Goal: Information Seeking & Learning: Compare options

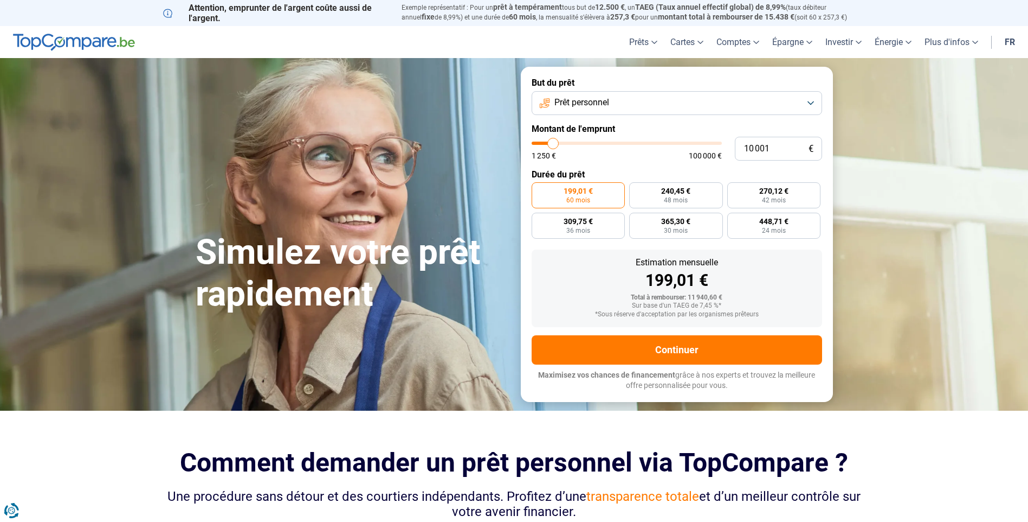
type input "33 250"
type input "33250"
click at [595, 141] on input "range" at bounding box center [627, 142] width 190 height 3
radio input "false"
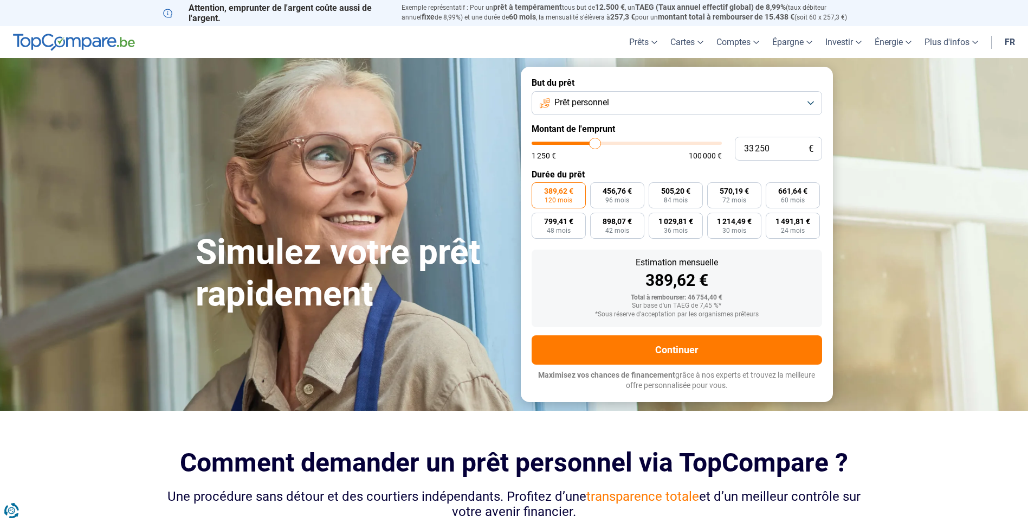
type input "23 250"
type input "23250"
click at [577, 143] on input "range" at bounding box center [627, 142] width 190 height 3
type input "15 250"
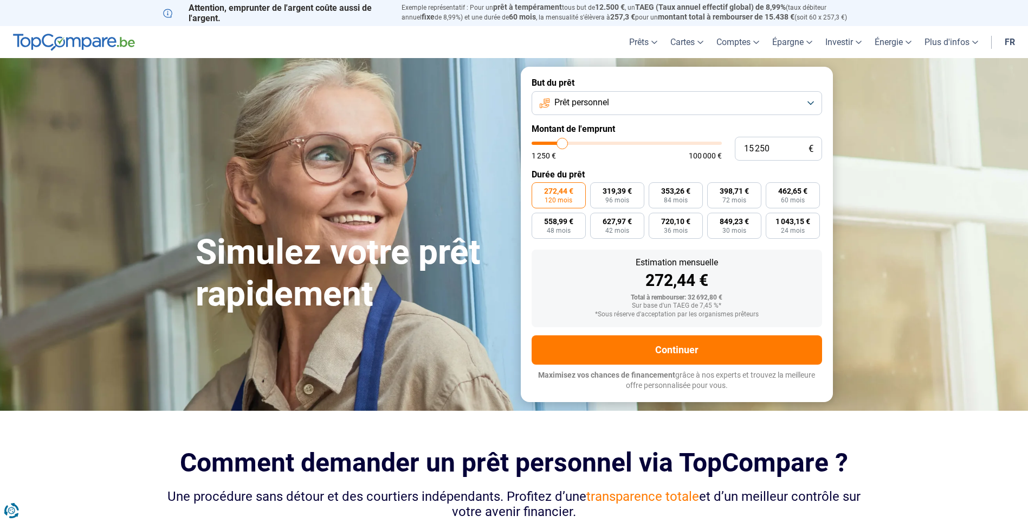
type input "15250"
click at [563, 144] on input "range" at bounding box center [627, 142] width 190 height 3
radio input "true"
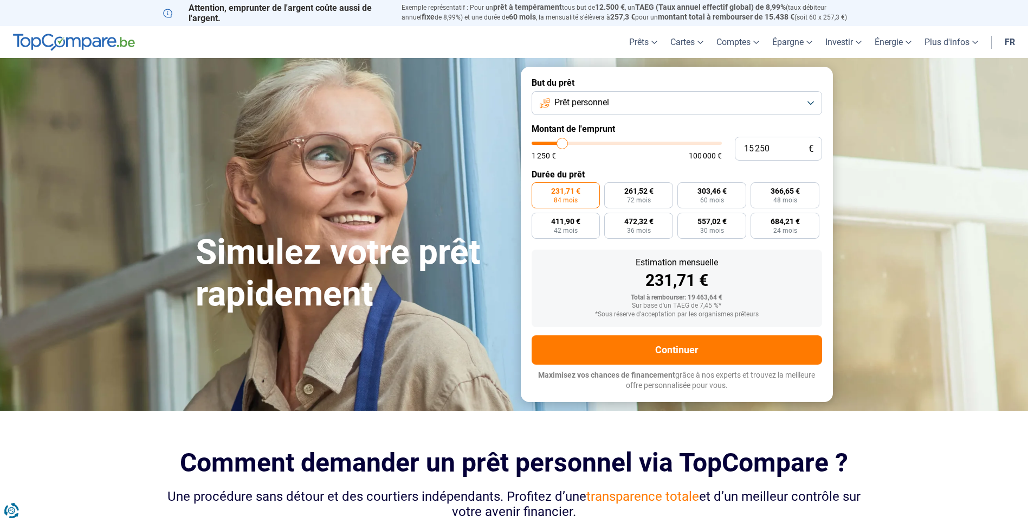
type input "10 000"
type input "10000"
click at [553, 142] on input "range" at bounding box center [627, 142] width 190 height 3
radio input "true"
type input "4 750"
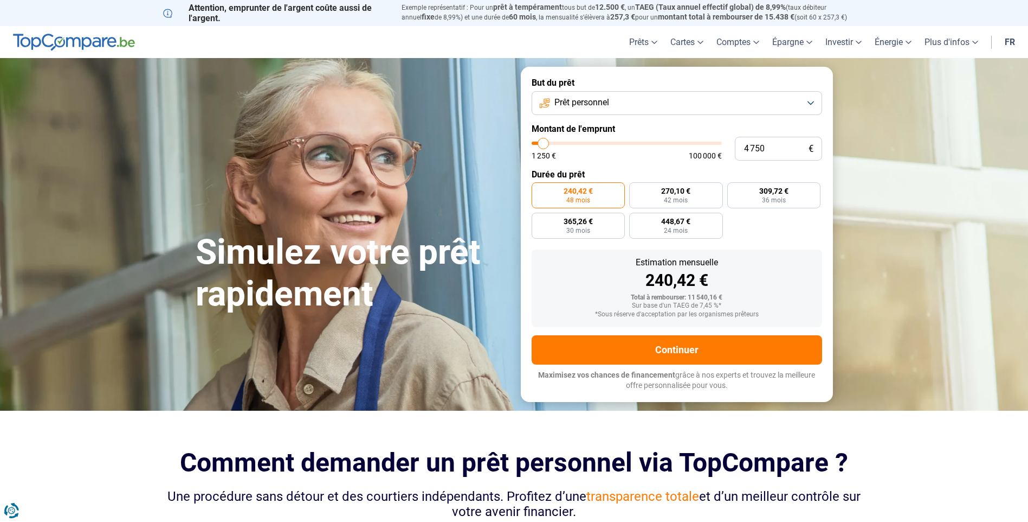
type input "4750"
click at [544, 141] on input "range" at bounding box center [627, 142] width 190 height 3
radio input "true"
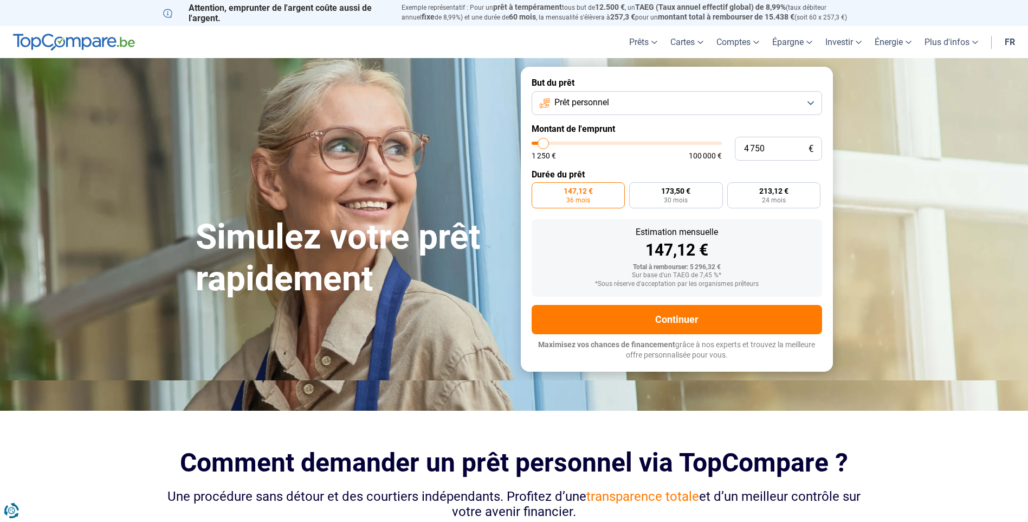
type input "5 750"
type input "5750"
type input "6 000"
type input "6000"
type input "6 500"
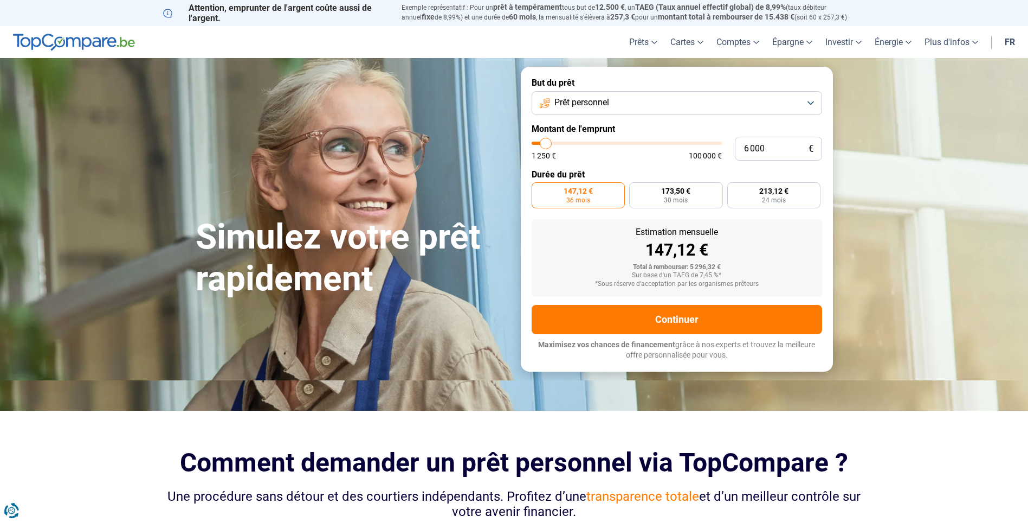
type input "6500"
type input "6 000"
type input "6000"
type input "5 750"
type input "5750"
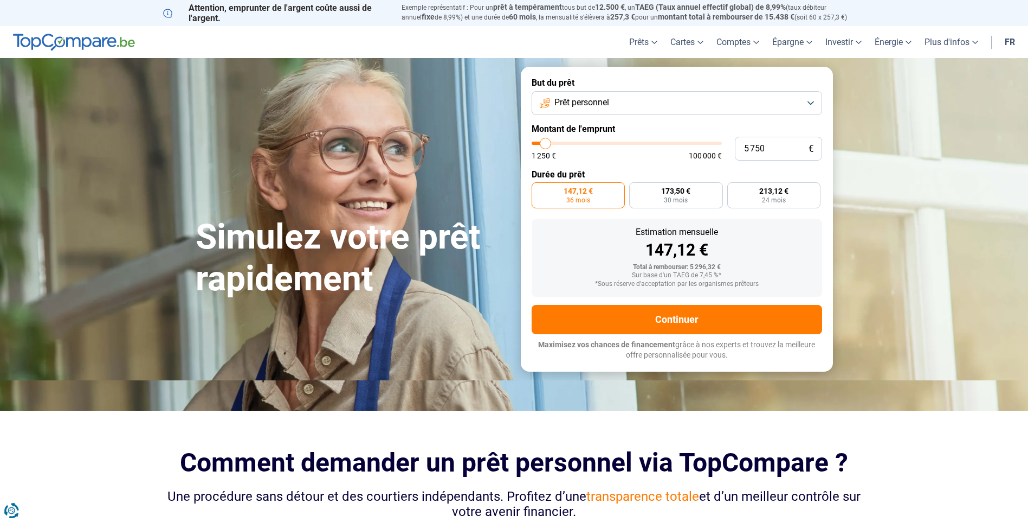
click at [546, 145] on input "range" at bounding box center [627, 142] width 190 height 3
radio input "false"
drag, startPoint x: 752, startPoint y: 150, endPoint x: 724, endPoint y: 149, distance: 28.8
click at [731, 151] on div "5 750 € 1 250 € 100 000 €" at bounding box center [677, 149] width 291 height 24
type input "6"
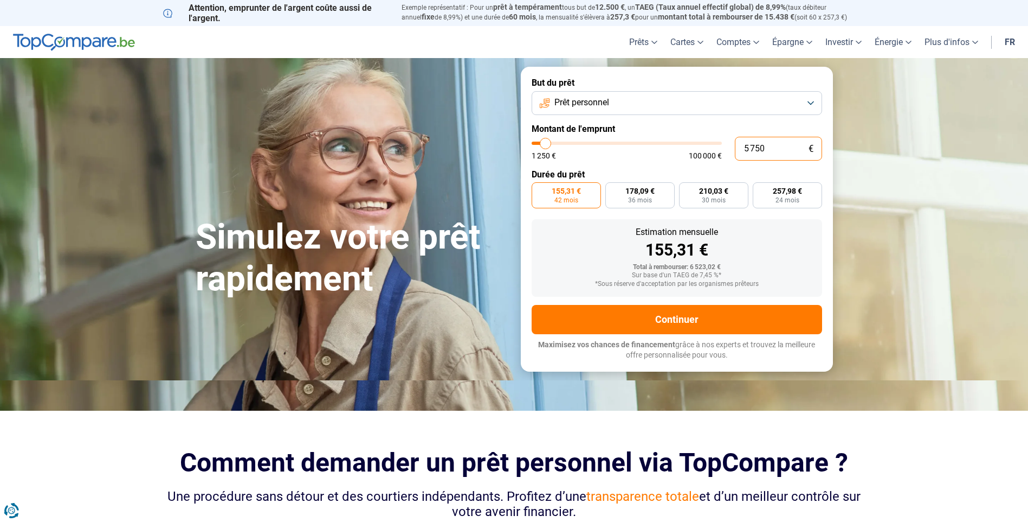
type input "1250"
type input "60"
type input "1250"
type input "600"
type input "1250"
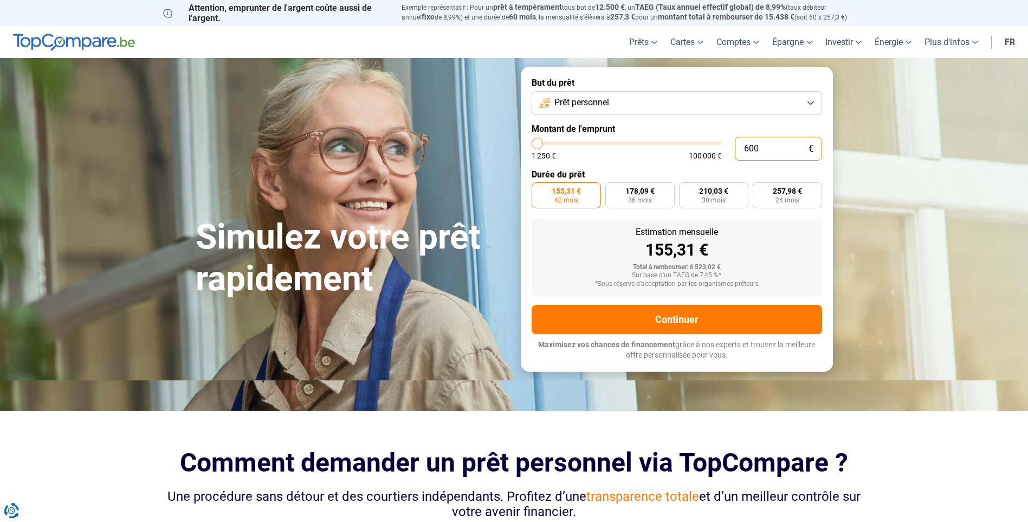
type input "6 000"
type input "6000"
type input "6 000"
click at [786, 190] on span "269,20 €" at bounding box center [787, 191] width 29 height 8
click at [760, 189] on input "269,20 € 24 mois" at bounding box center [756, 185] width 7 height 7
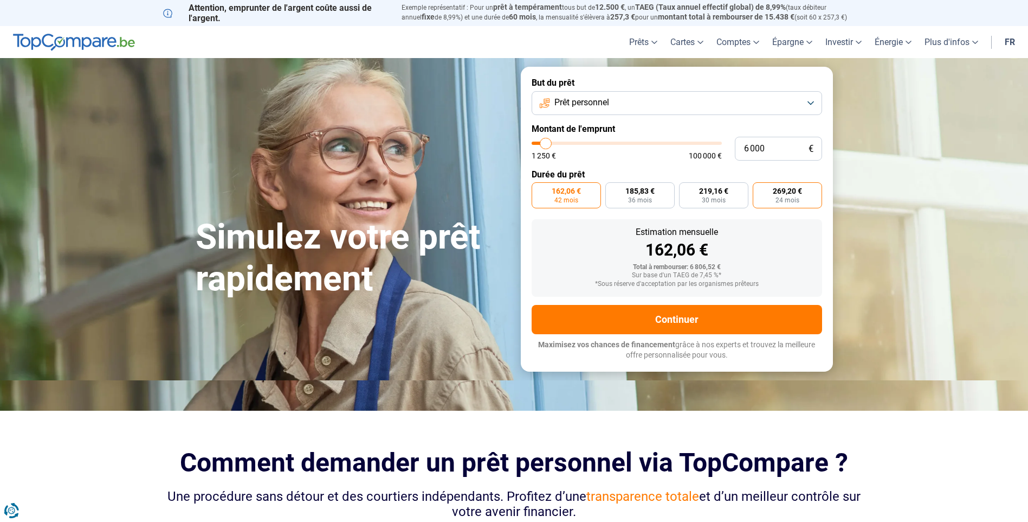
radio input "true"
click at [725, 195] on label "219,16 € 30 mois" at bounding box center [713, 195] width 69 height 26
click at [686, 189] on input "219,16 € 30 mois" at bounding box center [682, 185] width 7 height 7
radio input "true"
drag, startPoint x: 776, startPoint y: 151, endPoint x: 718, endPoint y: 152, distance: 58.0
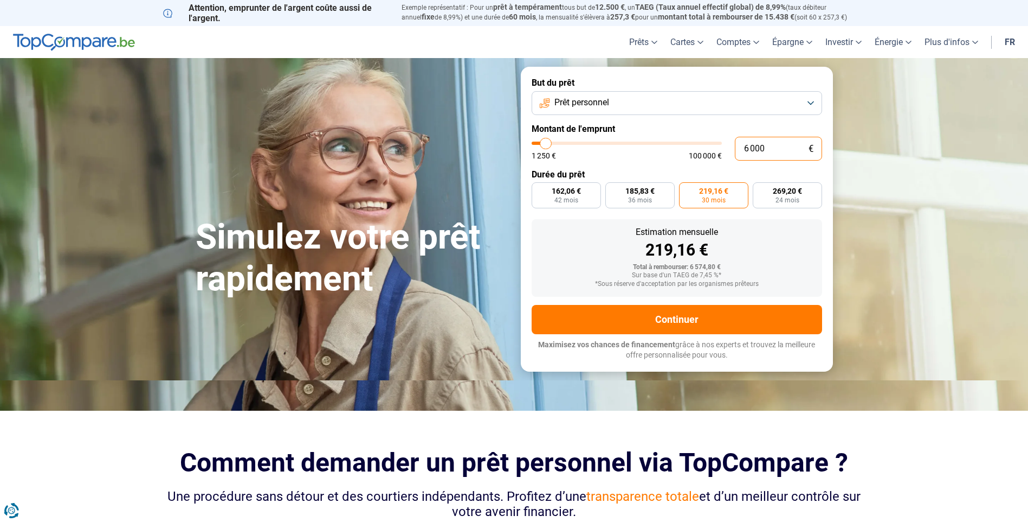
click at [718, 152] on div "6 000 € 1 250 € 100 000 €" at bounding box center [677, 149] width 291 height 24
type input "5"
type input "1250"
type input "50"
type input "1250"
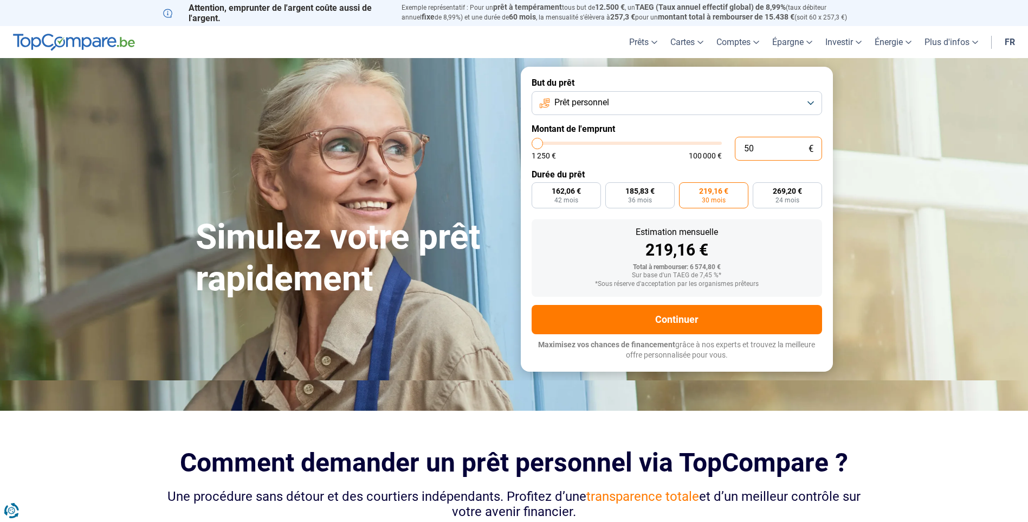
type input "508"
type input "1250"
type input "5 080"
type input "5000"
radio input "true"
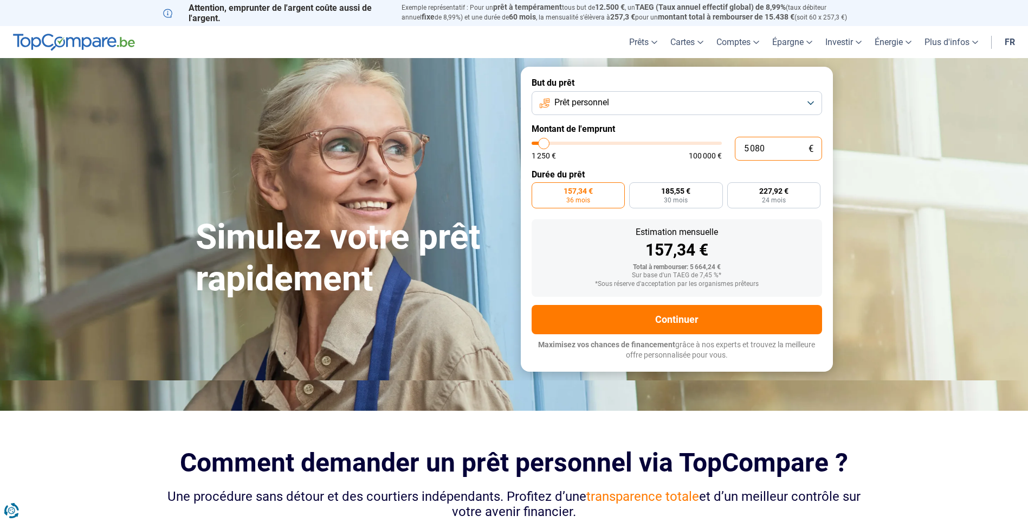
type input "5 080"
click at [788, 247] on div "157,34 €" at bounding box center [676, 250] width 273 height 16
